Goal: Task Accomplishment & Management: Manage account settings

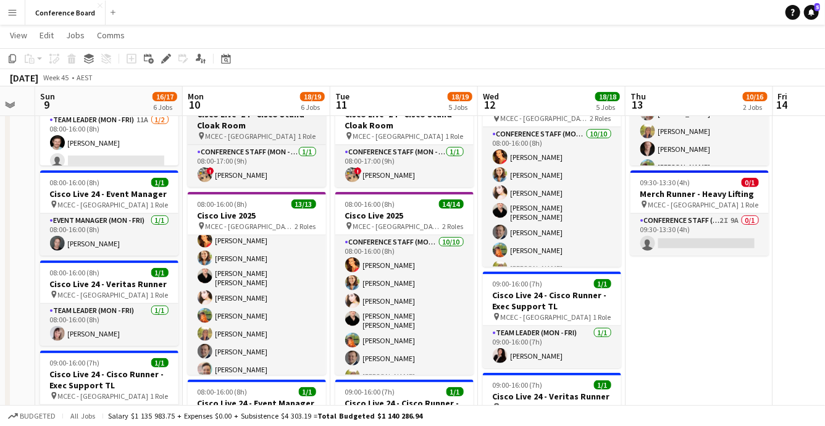
scroll to position [27, 0]
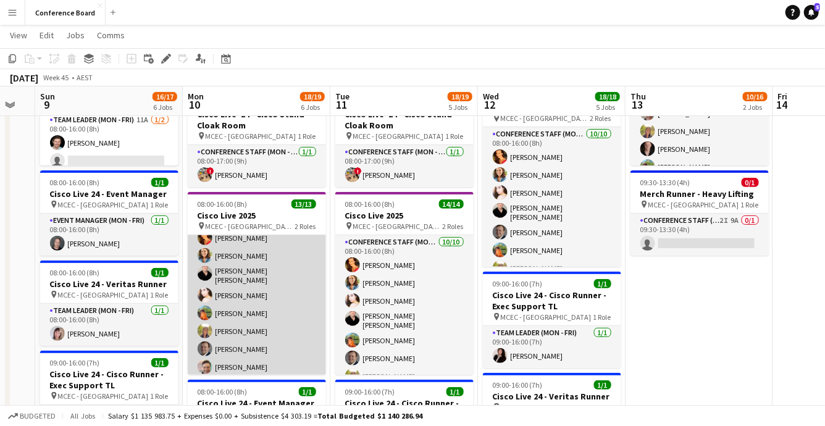
click at [245, 289] on app-card-role "Conference Staff ([PERSON_NAME]) [DATE] 08:00-16:00 (8h) [PERSON_NAME] Chloe [P…" at bounding box center [257, 313] width 138 height 211
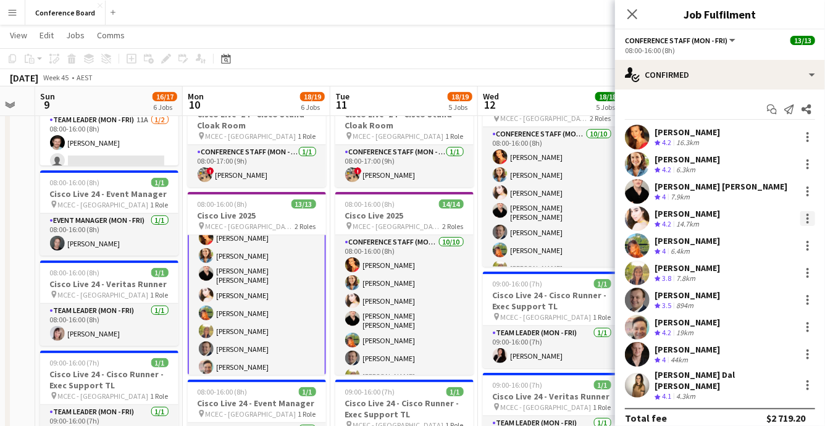
click at [809, 215] on div at bounding box center [808, 215] width 2 height 2
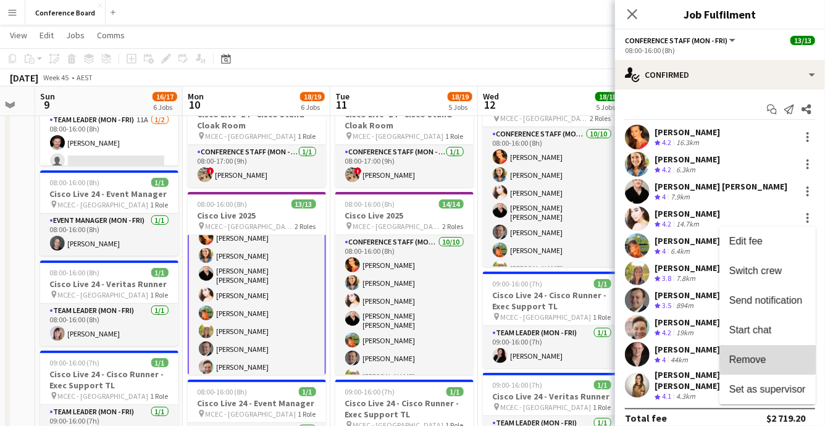
click at [765, 360] on span "Remove" at bounding box center [748, 360] width 37 height 11
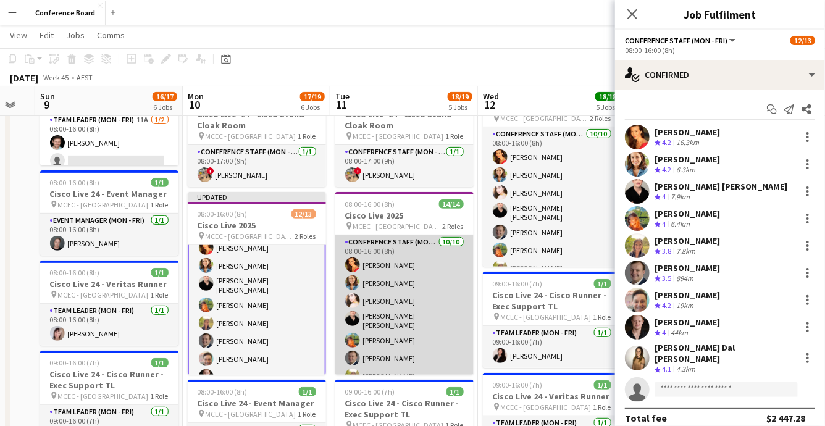
click at [421, 300] on app-card-role "Conference Staff ([PERSON_NAME]) [DATE] 08:00-16:00 (8h) [PERSON_NAME] [PERSON_…" at bounding box center [404, 340] width 138 height 211
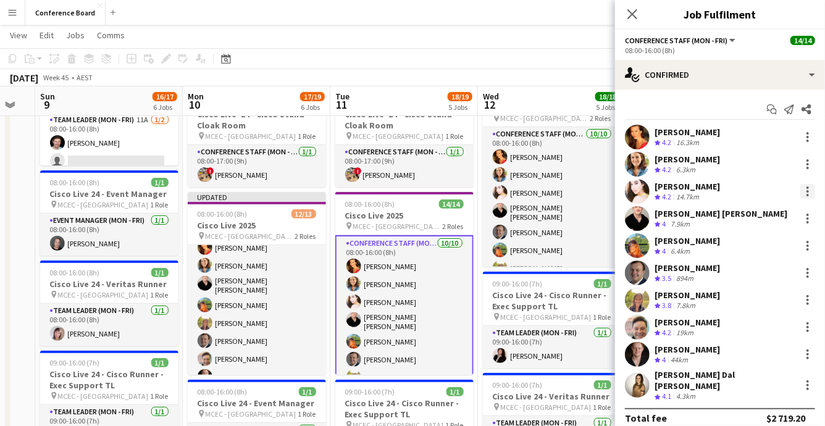
click at [809, 191] on div at bounding box center [808, 191] width 15 height 15
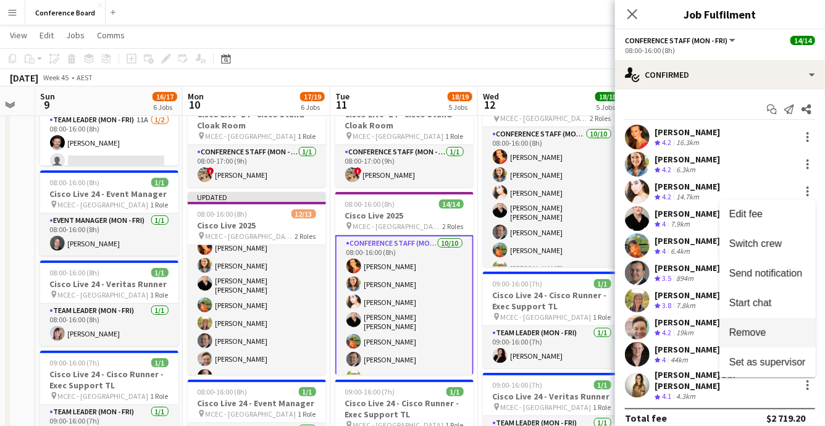
click at [762, 331] on span "Remove" at bounding box center [748, 332] width 37 height 11
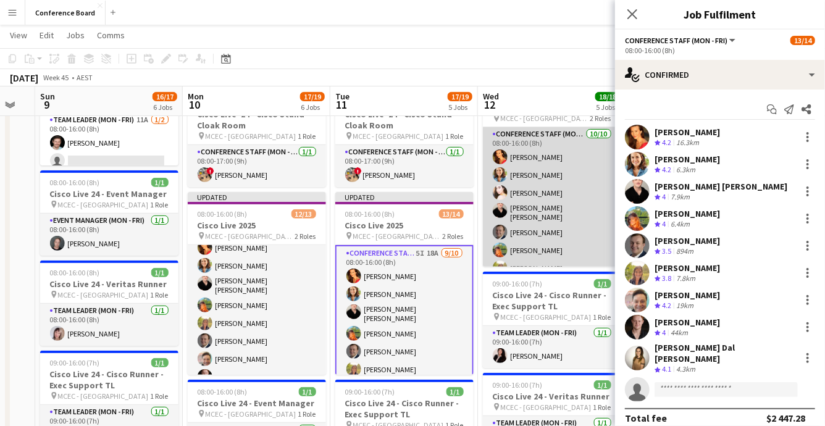
click at [550, 208] on app-card-role "Conference Staff ([PERSON_NAME]) [DATE] 08:00-16:00 (8h) [PERSON_NAME] [PERSON_…" at bounding box center [552, 232] width 138 height 211
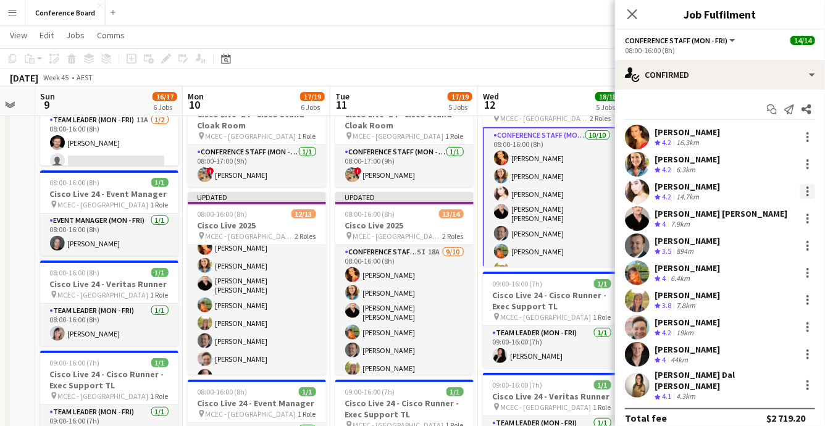
click at [806, 193] on div at bounding box center [808, 191] width 15 height 15
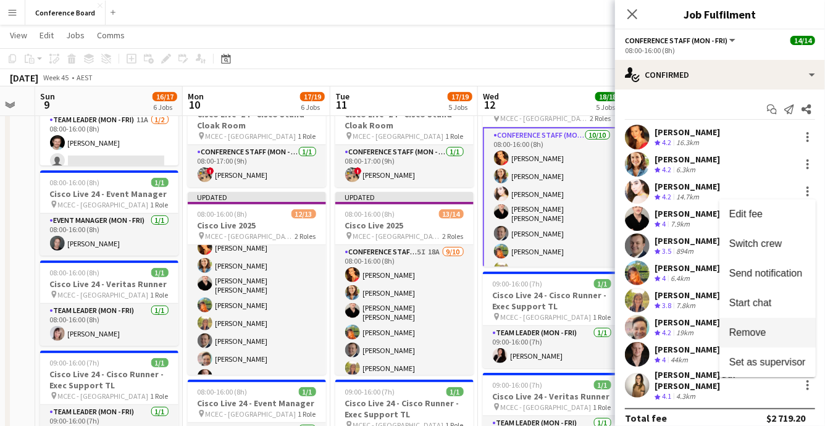
click at [762, 338] on span "Remove" at bounding box center [748, 332] width 37 height 11
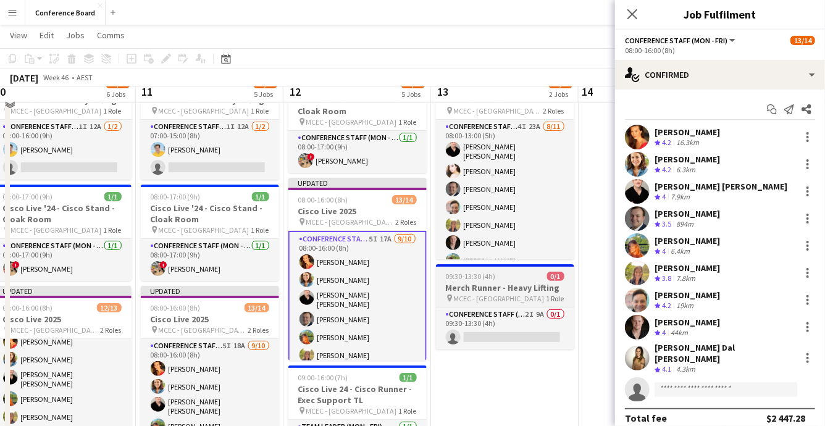
scroll to position [48, 0]
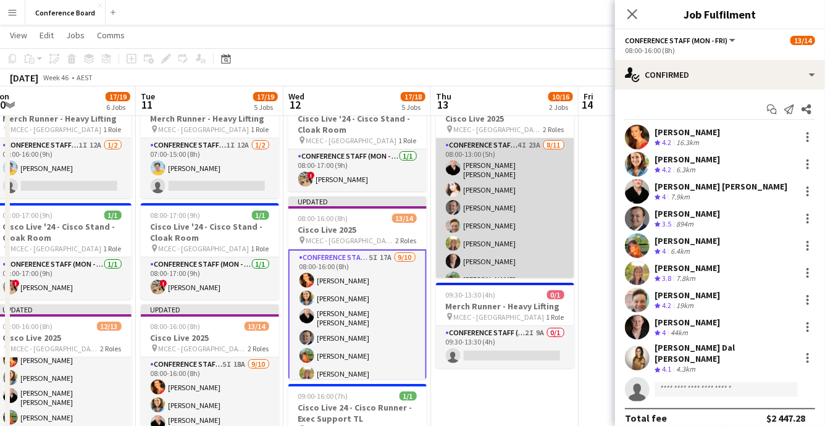
click at [506, 179] on app-card-role "Conference Staff (Mon - Fri) 4I 23A [DATE] 08:00-13:00 (5h) [PERSON_NAME] [PERS…" at bounding box center [505, 252] width 138 height 229
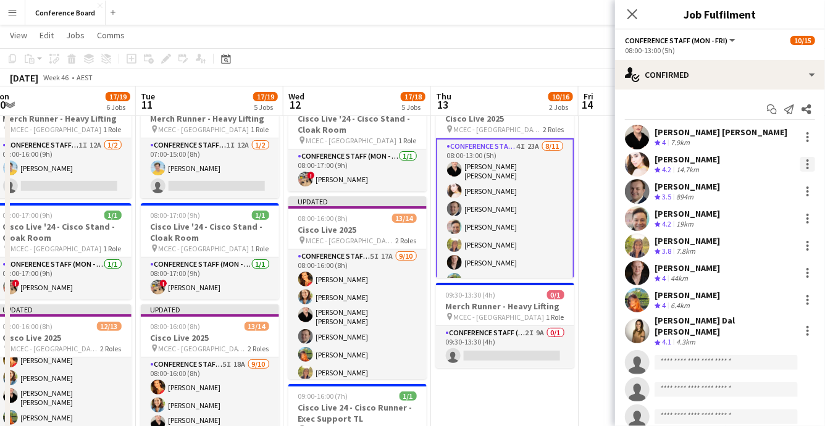
click at [811, 162] on div at bounding box center [808, 164] width 15 height 15
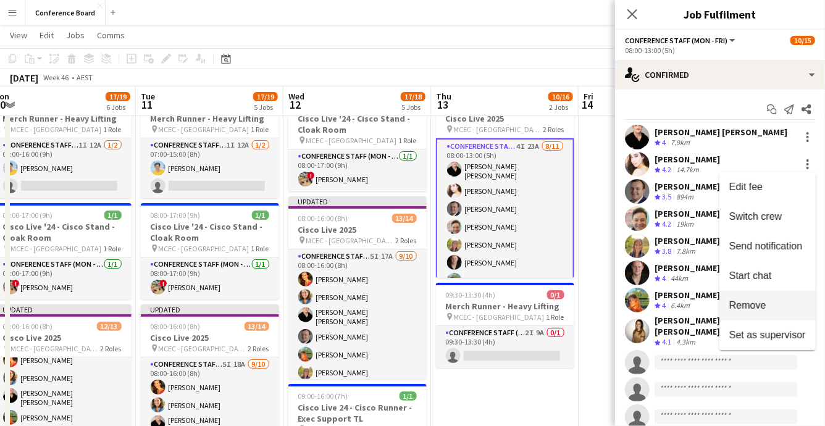
click at [762, 301] on span "Remove" at bounding box center [748, 305] width 37 height 11
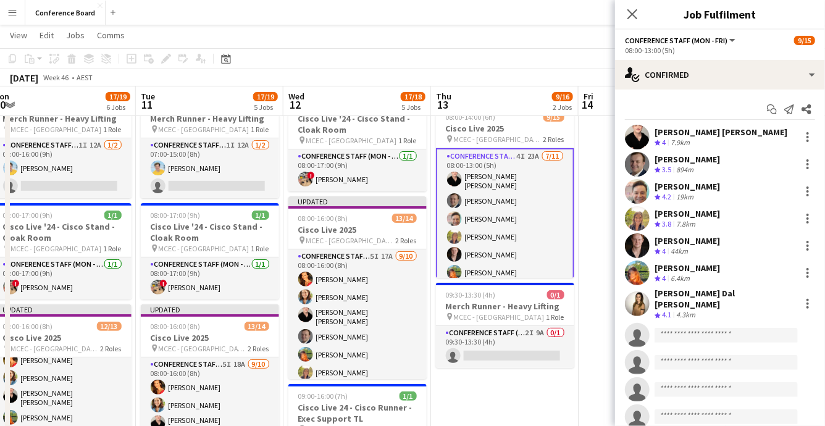
click at [583, 38] on app-page-menu "View Day view expanded Day view collapsed Month view Date picker Jump to [DATE]…" at bounding box center [412, 36] width 825 height 23
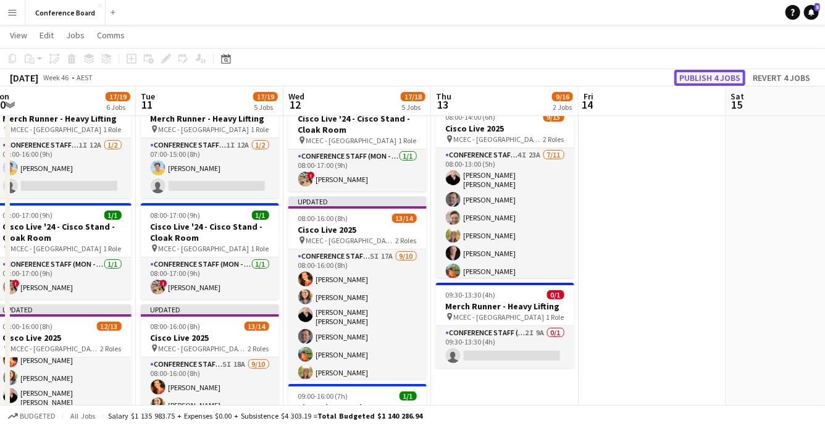
click at [714, 80] on button "Publish 4 jobs" at bounding box center [710, 78] width 71 height 16
